Goal: Task Accomplishment & Management: Manage account settings

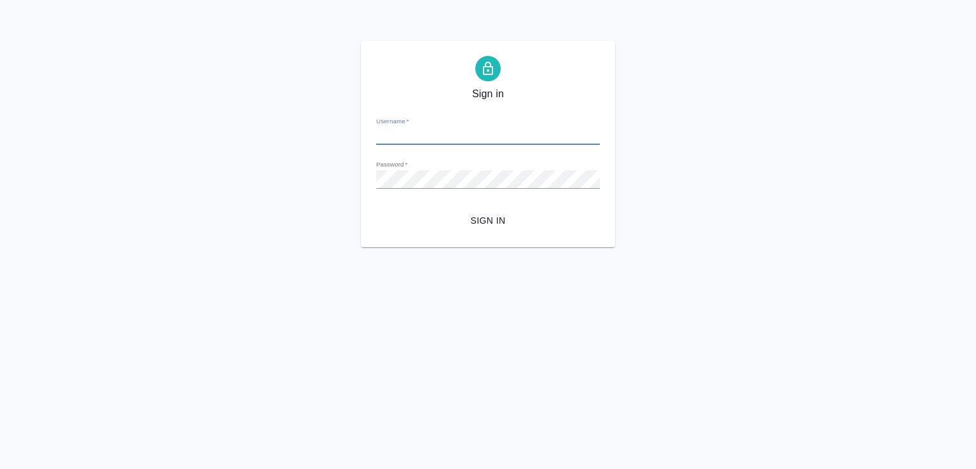
type input "d.zhuravlev@awatera.com"
click at [472, 219] on span "Sign in" at bounding box center [487, 221] width 203 height 16
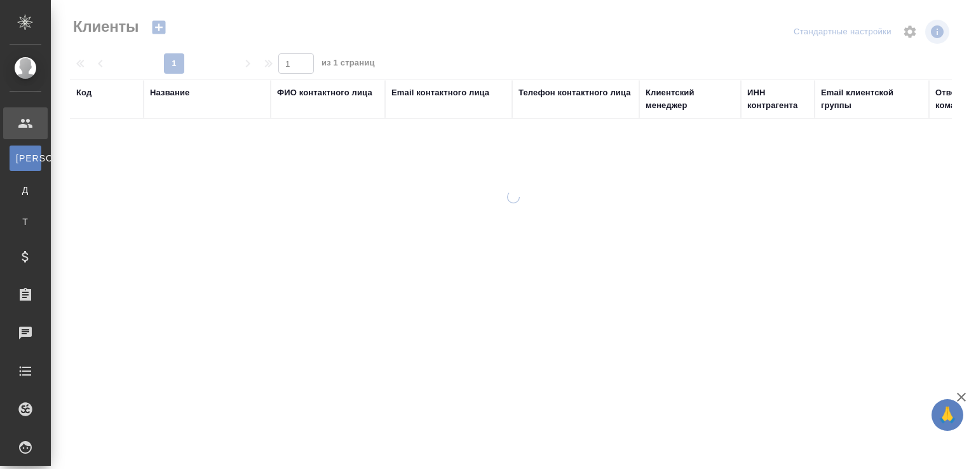
select select "RU"
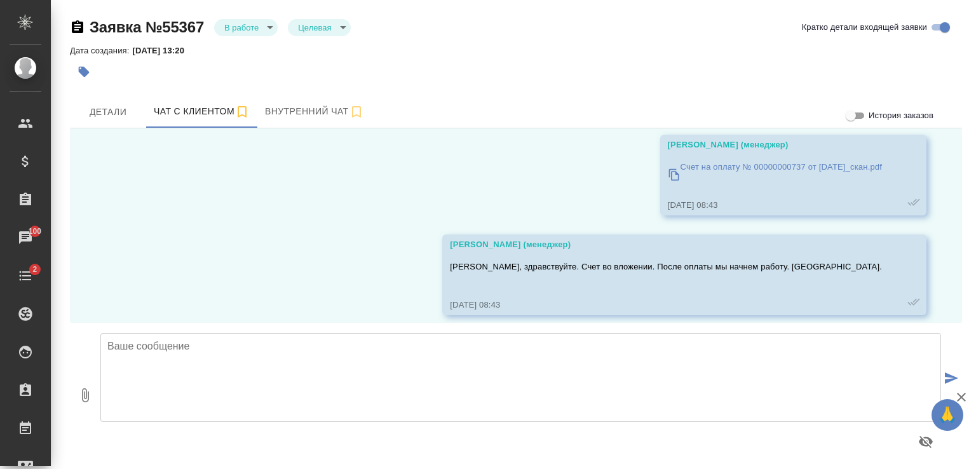
scroll to position [7662, 0]
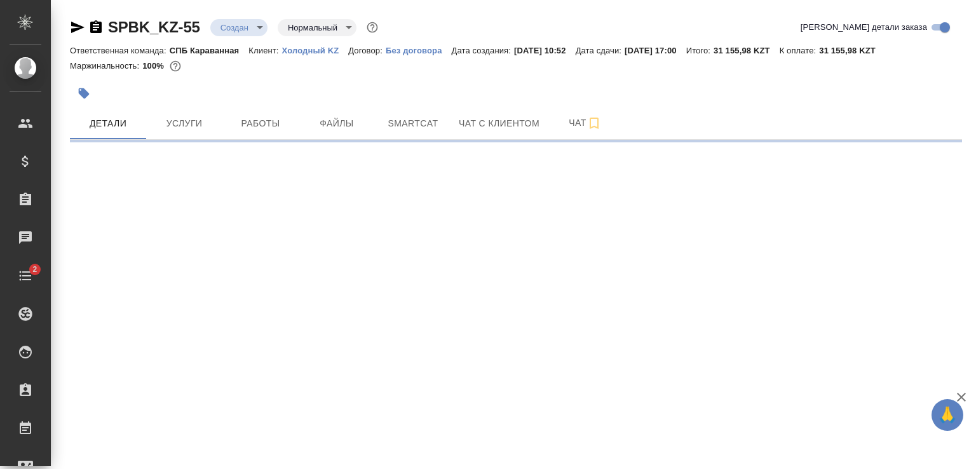
select select "RU"
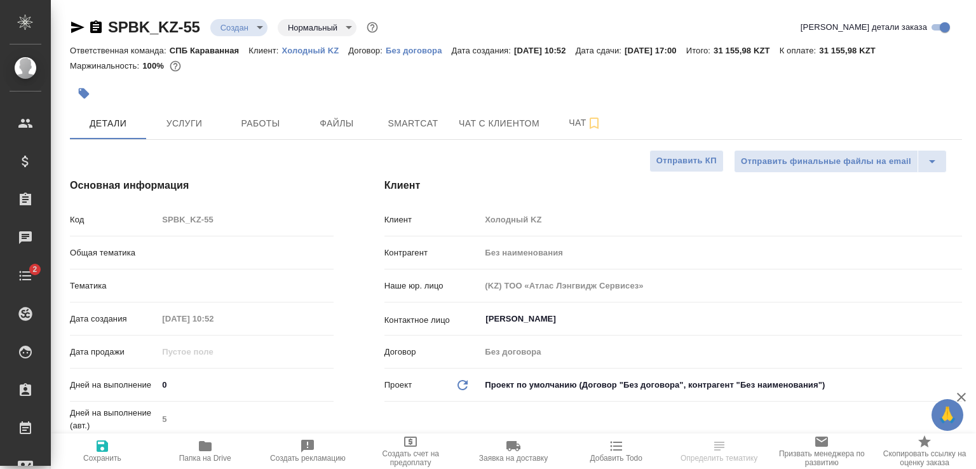
type textarea "x"
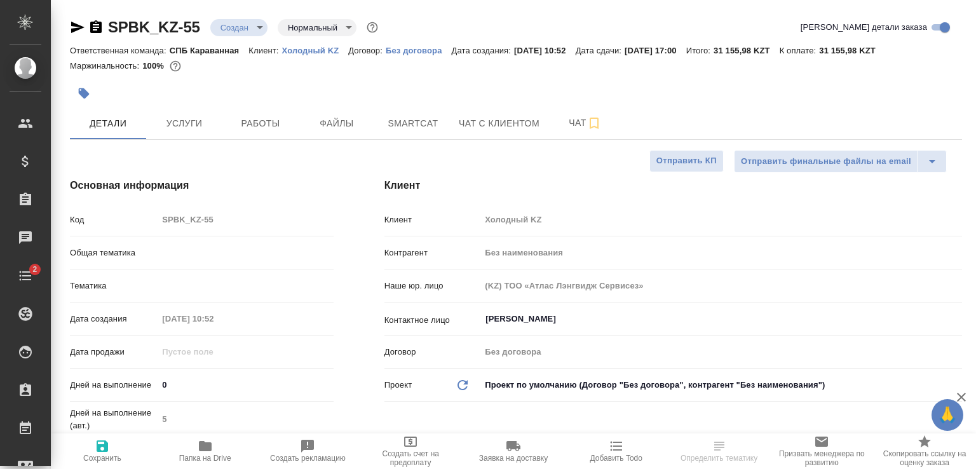
type textarea "x"
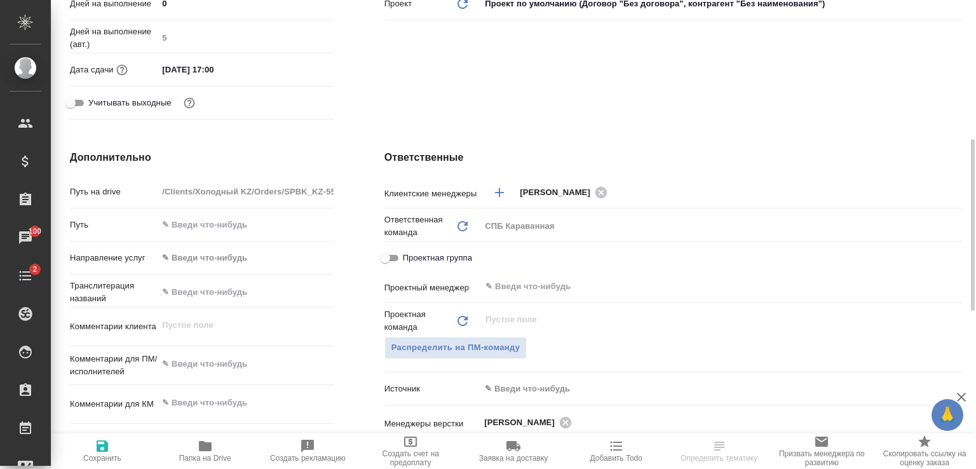
scroll to position [763, 0]
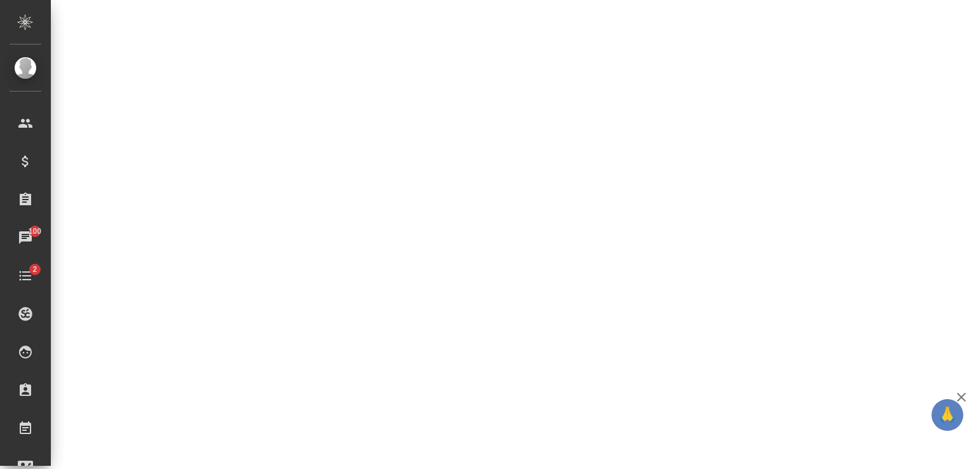
select select "RU"
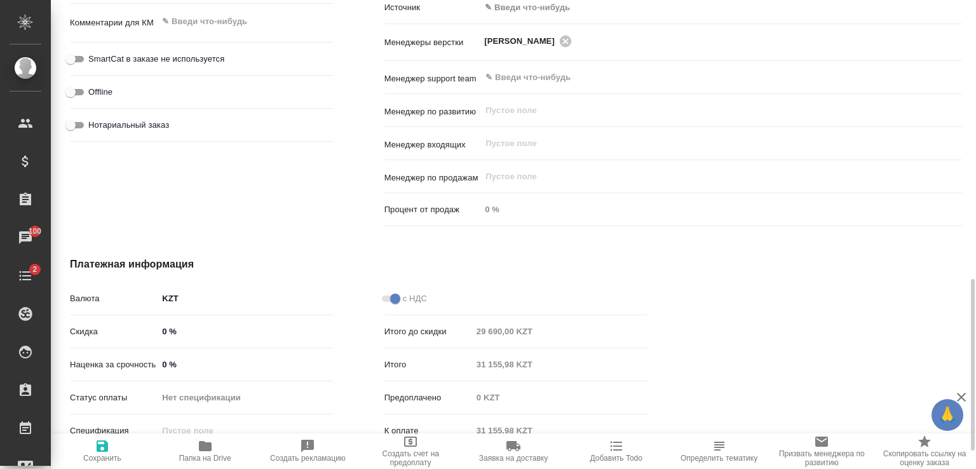
type textarea "x"
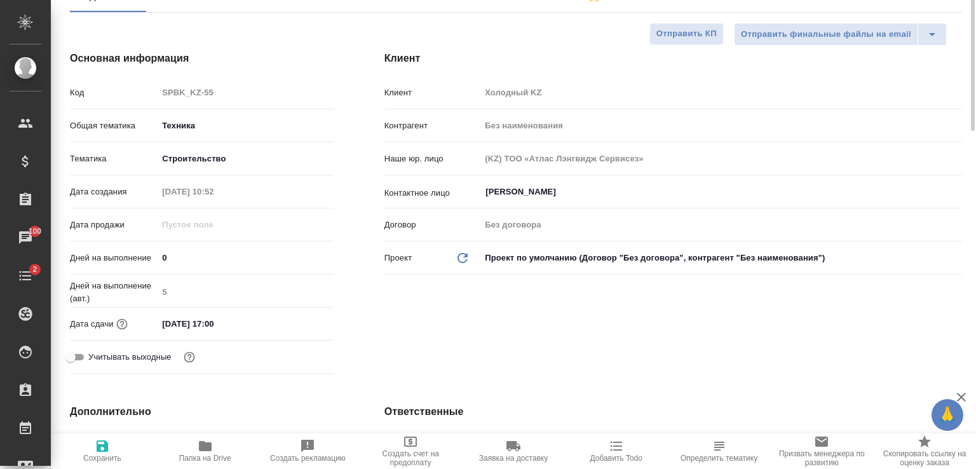
scroll to position [0, 0]
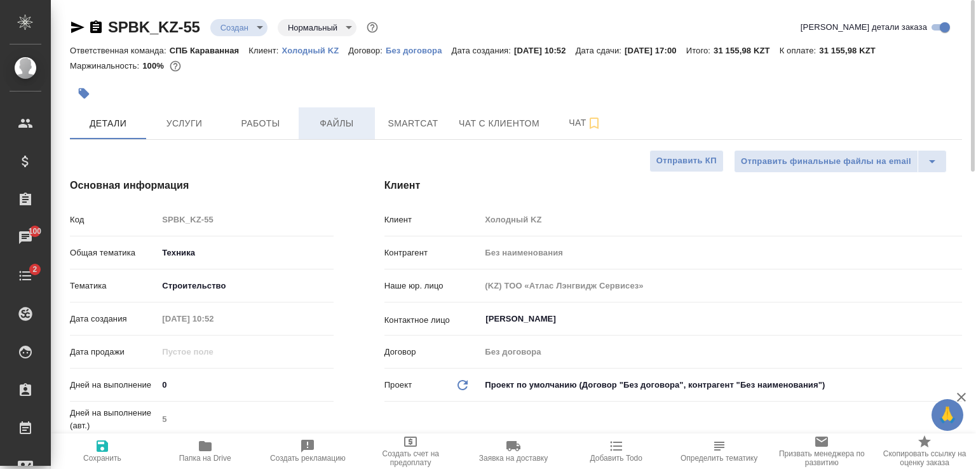
click at [333, 126] on span "Файлы" at bounding box center [336, 124] width 61 height 16
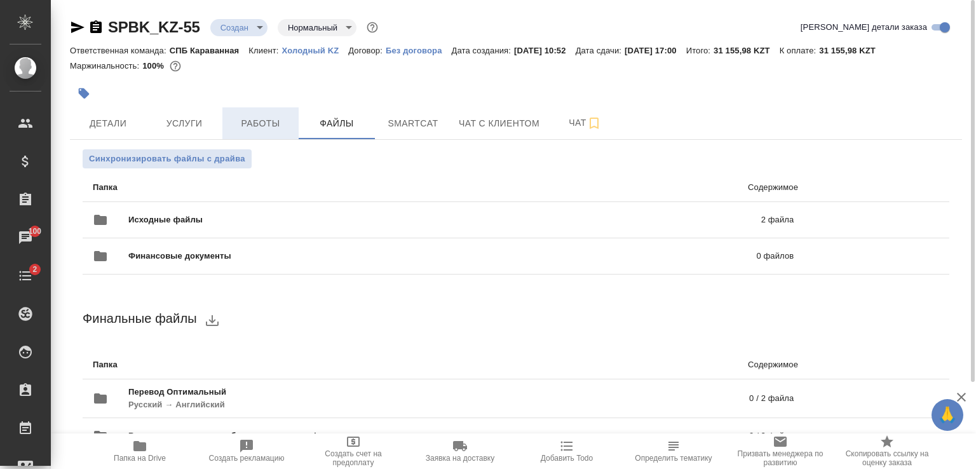
click at [267, 120] on span "Работы" at bounding box center [260, 124] width 61 height 16
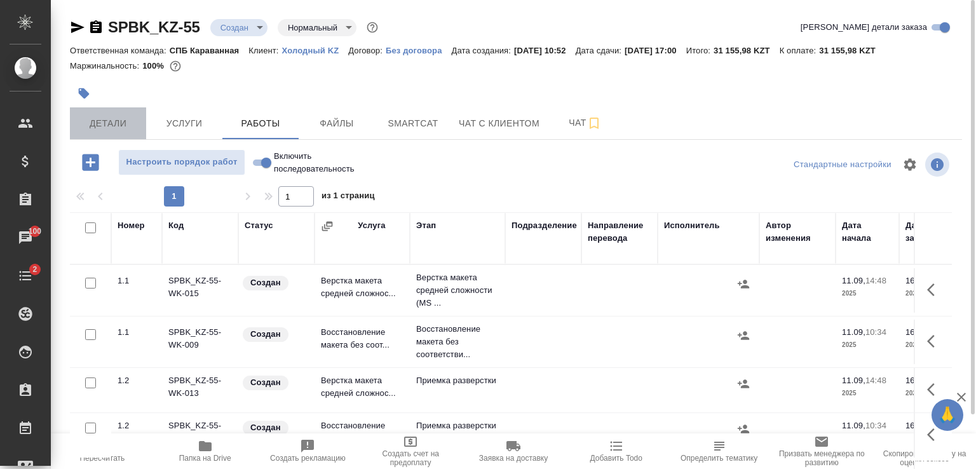
click at [125, 120] on span "Детали" at bounding box center [108, 124] width 61 height 16
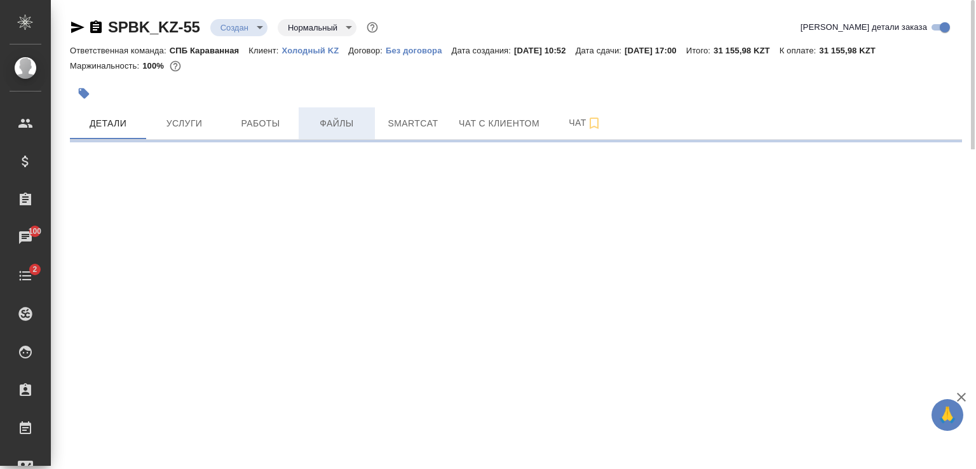
select select "RU"
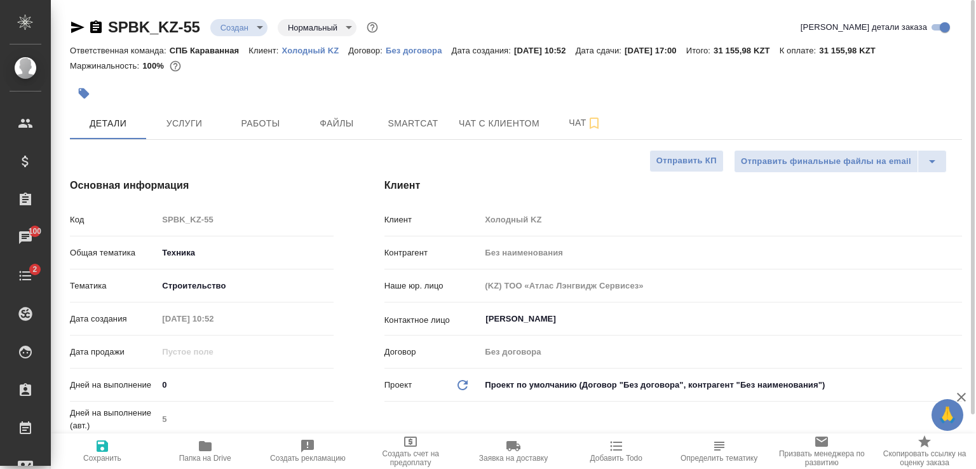
type textarea "x"
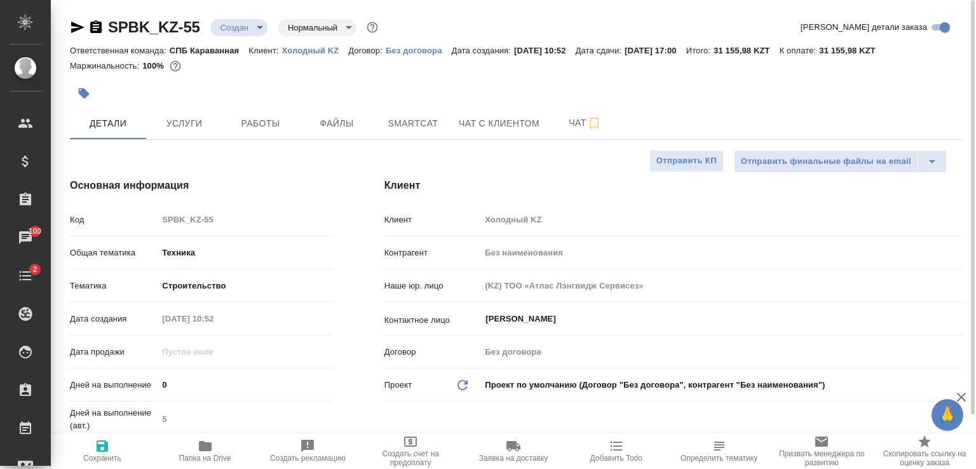
type textarea "x"
